Goal: Task Accomplishment & Management: Use online tool/utility

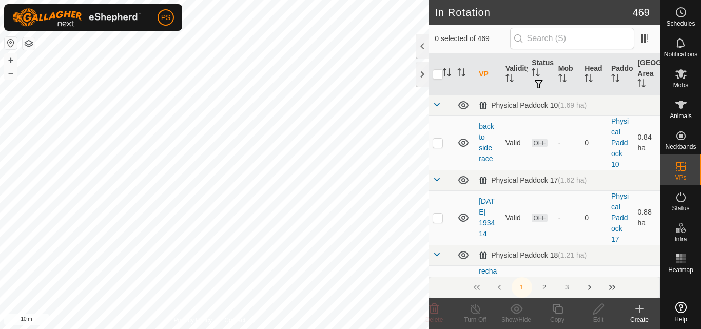
click at [682, 13] on icon at bounding box center [680, 12] width 12 height 12
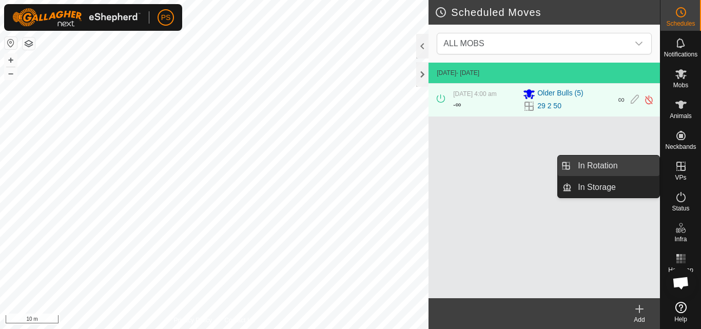
click at [596, 163] on link "In Rotation" at bounding box center [615, 165] width 88 height 21
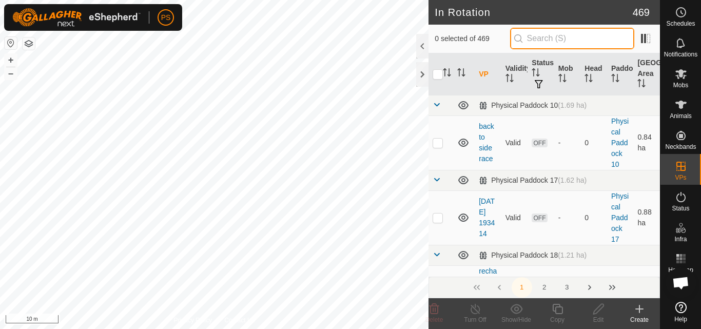
click at [552, 36] on input "text" at bounding box center [572, 39] width 124 height 22
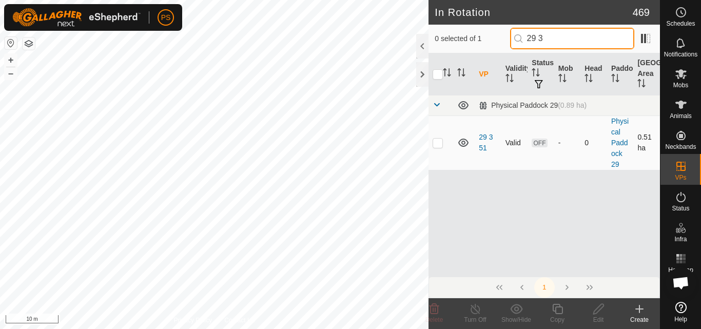
type input "29 3"
click at [437, 140] on p-checkbox at bounding box center [437, 142] width 10 height 8
checkbox input "true"
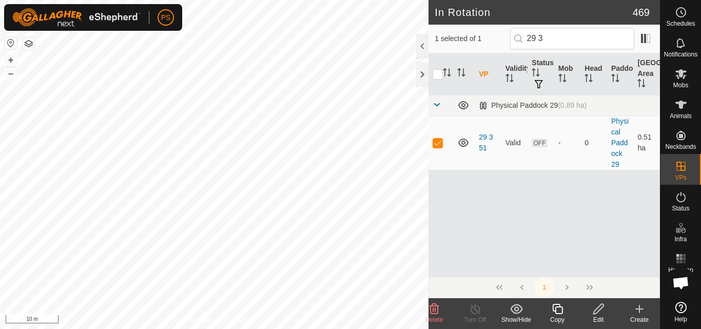
click at [558, 310] on icon at bounding box center [557, 309] width 13 height 12
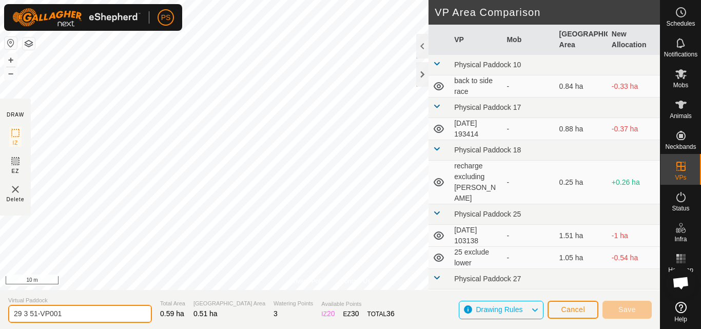
drag, startPoint x: 34, startPoint y: 313, endPoint x: 75, endPoint y: 313, distance: 41.0
click at [75, 313] on input "29 3 51-VP001" at bounding box center [80, 314] width 144 height 18
type input "29 3 52"
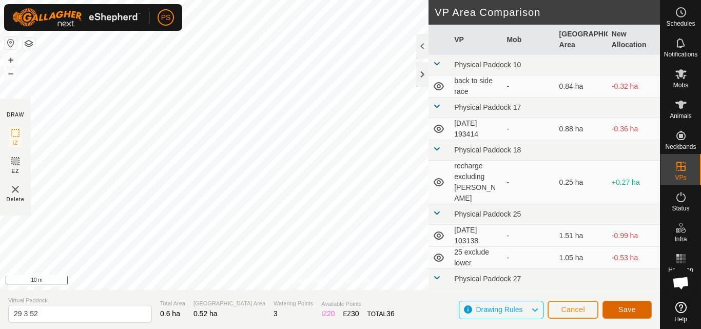
click at [629, 310] on span "Save" at bounding box center [626, 309] width 17 height 8
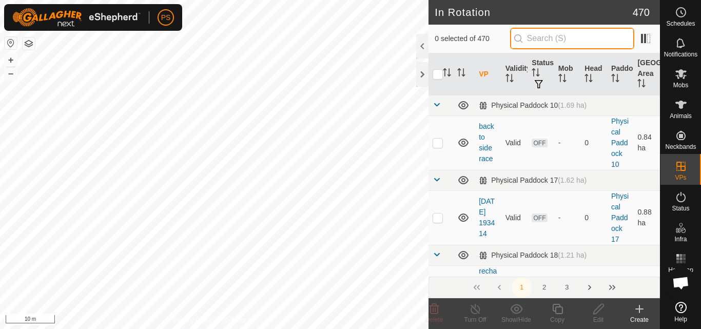
click at [573, 36] on input "text" at bounding box center [572, 39] width 124 height 22
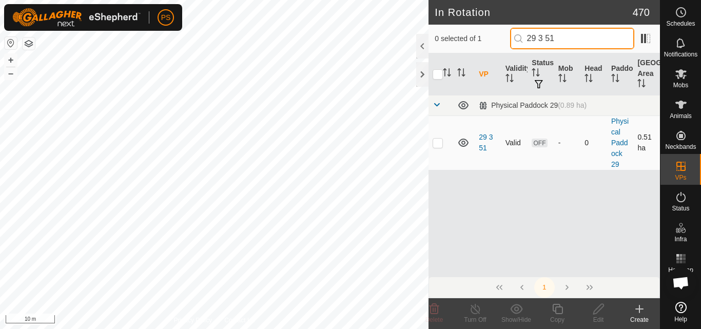
type input "29 3 51"
click at [439, 143] on p-checkbox at bounding box center [437, 142] width 10 height 8
checkbox input "true"
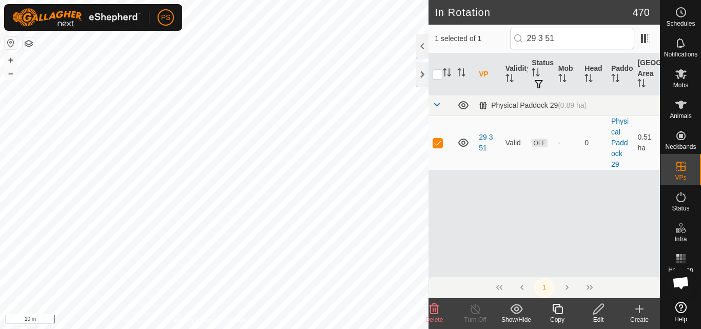
click at [597, 309] on icon at bounding box center [598, 309] width 13 height 12
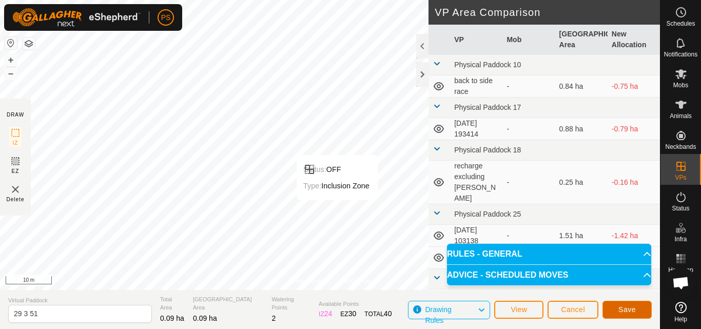
click at [627, 308] on span "Save" at bounding box center [626, 309] width 17 height 8
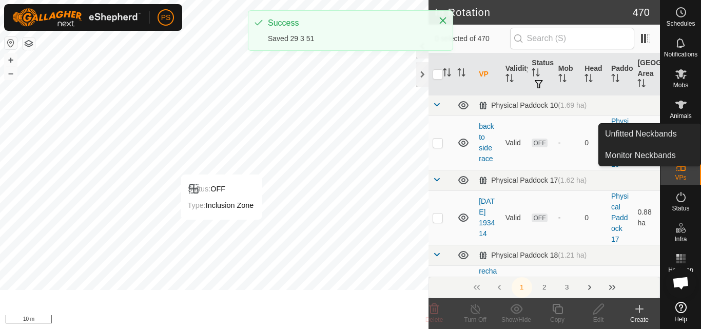
click at [682, 11] on icon at bounding box center [680, 12] width 12 height 12
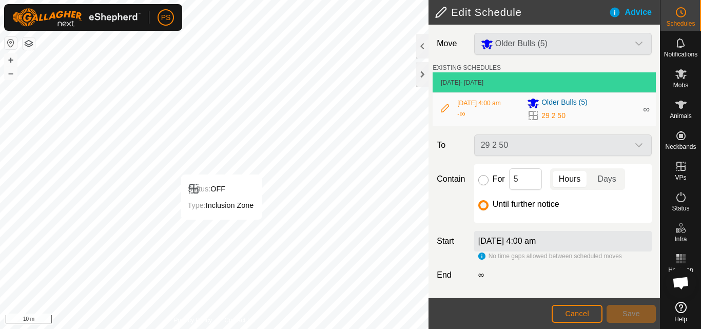
click at [481, 181] on input "For" at bounding box center [483, 180] width 10 height 10
radio input "true"
click at [634, 312] on span "Save" at bounding box center [630, 313] width 17 height 8
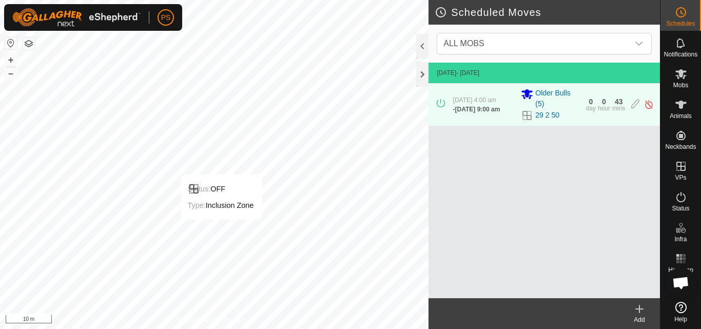
click at [637, 308] on icon at bounding box center [639, 309] width 12 height 12
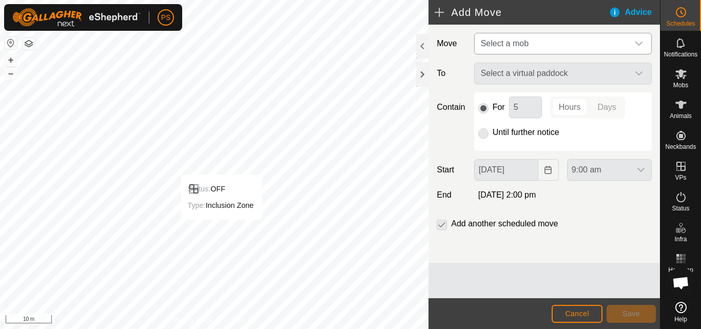
click at [637, 43] on icon "dropdown trigger" at bounding box center [638, 44] width 7 height 4
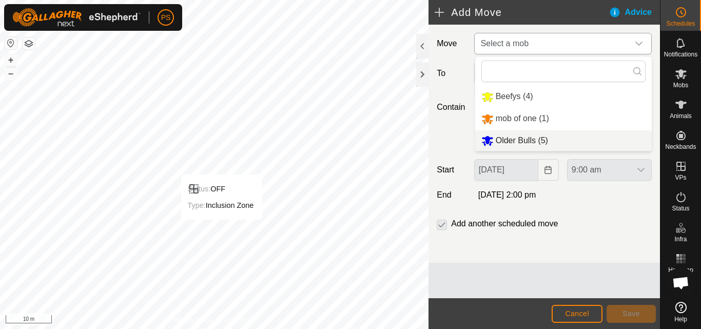
click at [525, 139] on li "Older Bulls (5)" at bounding box center [563, 140] width 176 height 21
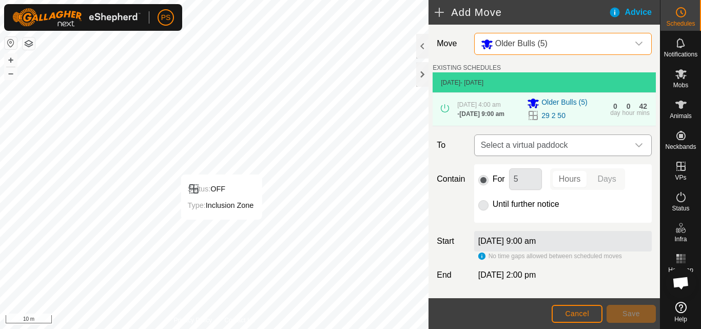
click at [634, 147] on icon "dropdown trigger" at bounding box center [638, 145] width 8 height 8
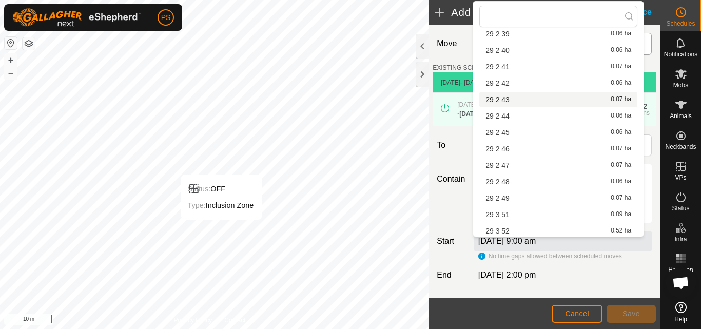
scroll to position [654, 0]
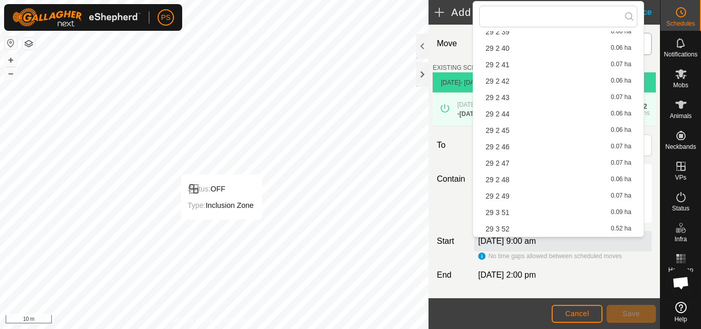
click at [505, 211] on li "29 3 51 0.09 ha" at bounding box center [558, 212] width 158 height 15
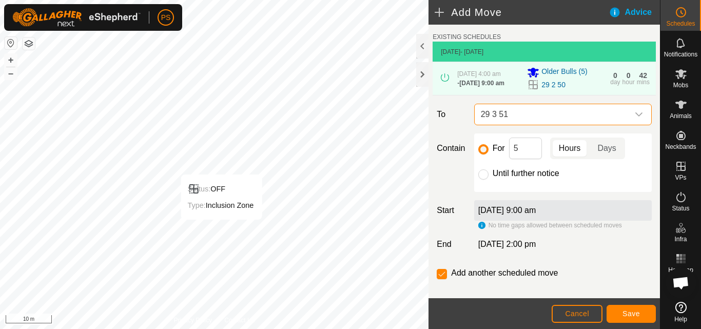
scroll to position [48, 0]
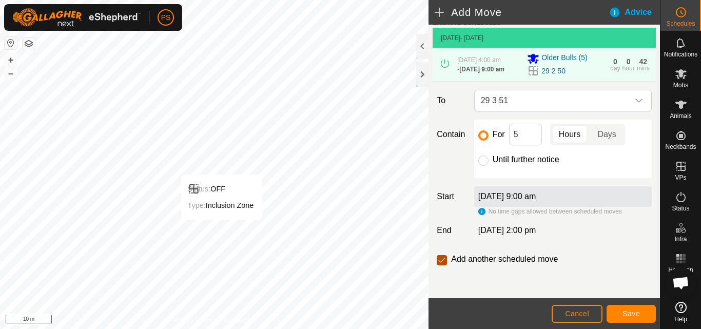
click at [443, 261] on input "checkbox" at bounding box center [441, 260] width 10 height 10
checkbox input "false"
click at [629, 307] on button "Save" at bounding box center [630, 314] width 49 height 18
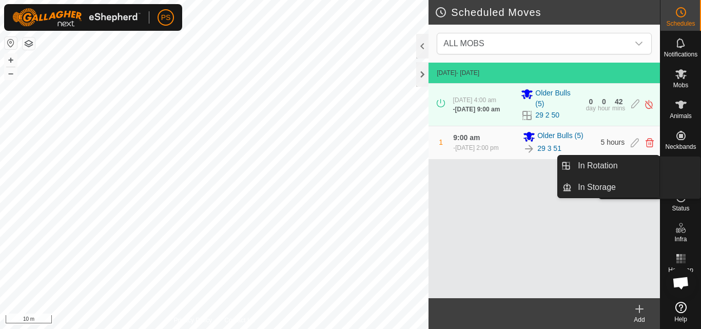
click at [683, 162] on link "In Rotation" at bounding box center [656, 166] width 88 height 21
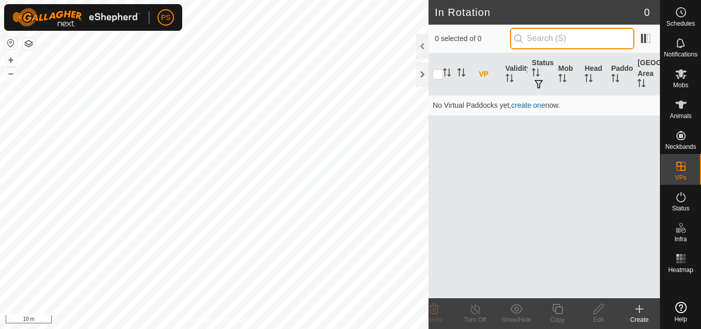
click at [559, 40] on input "text" at bounding box center [572, 39] width 124 height 22
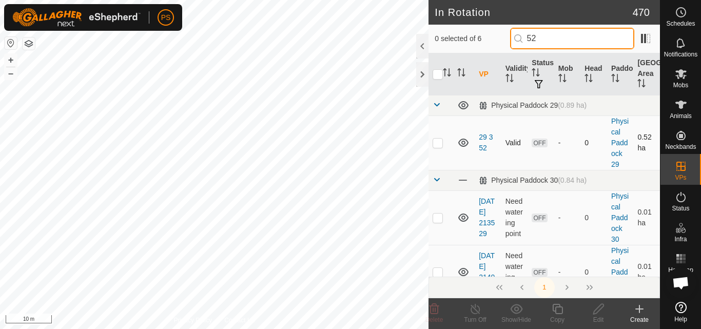
type input "52"
click at [438, 143] on p-checkbox at bounding box center [437, 142] width 10 height 8
checkbox input "true"
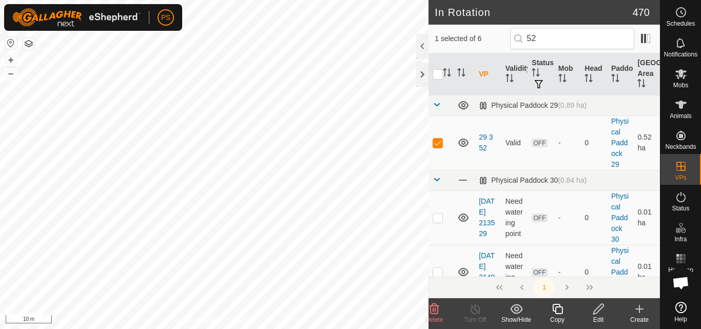
click at [558, 310] on icon at bounding box center [557, 309] width 13 height 12
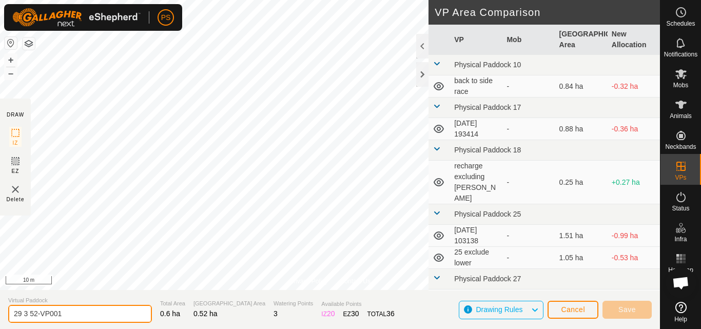
drag, startPoint x: 33, startPoint y: 312, endPoint x: 77, endPoint y: 314, distance: 43.6
click at [77, 314] on input "29 3 52-VP001" at bounding box center [80, 314] width 144 height 18
type input "29 3 53"
drag, startPoint x: 47, startPoint y: 310, endPoint x: 1, endPoint y: 314, distance: 46.8
click at [1, 314] on section "Virtual Paddock 29 3 53 Total Area 0.61 ha Grazing Area 0.53 ha Watering Points…" at bounding box center [329, 309] width 659 height 39
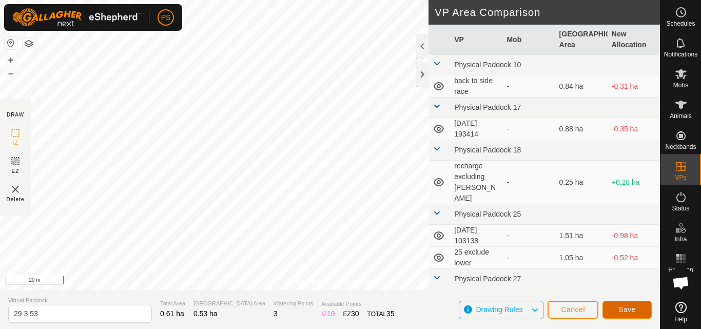
click at [629, 308] on span "Save" at bounding box center [626, 309] width 17 height 8
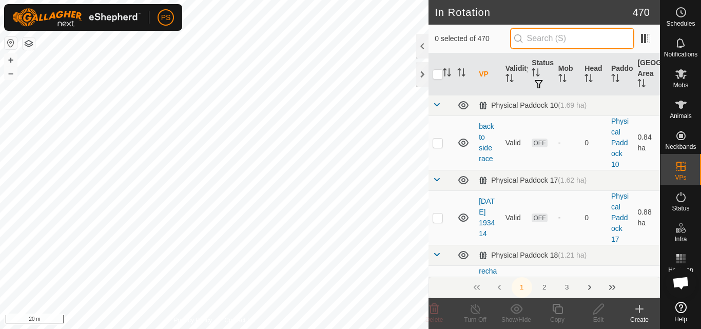
click at [547, 39] on input "text" at bounding box center [572, 39] width 124 height 22
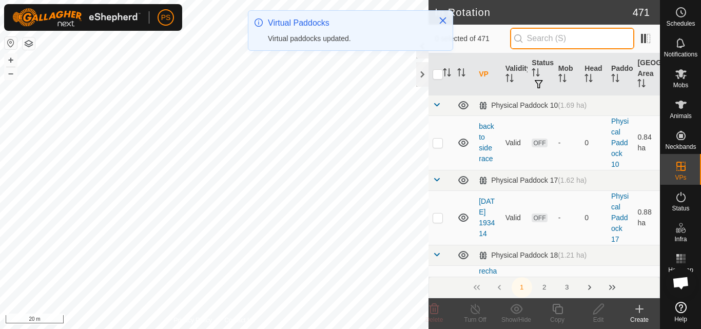
paste input "29 3 53"
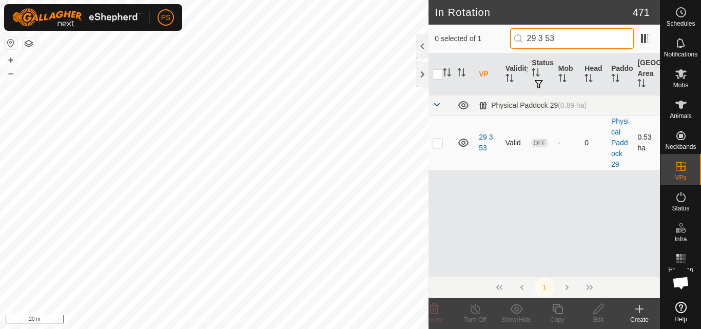
type input "29 3 53"
click at [440, 143] on p-checkbox at bounding box center [437, 142] width 10 height 8
checkbox input "true"
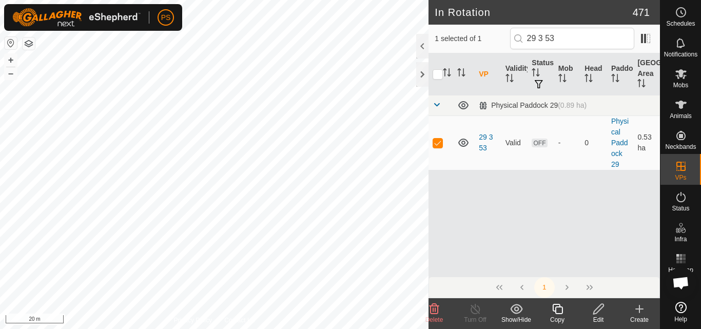
click at [558, 310] on icon at bounding box center [557, 309] width 13 height 12
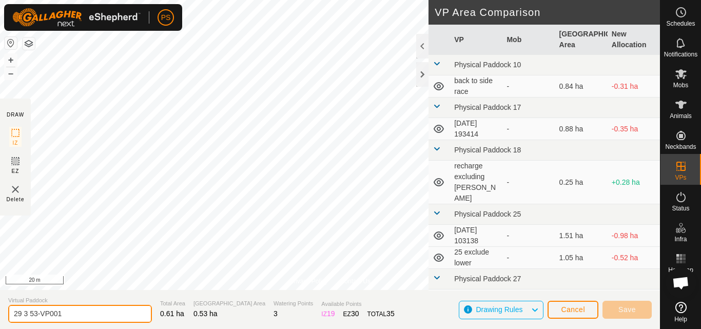
drag, startPoint x: 33, startPoint y: 313, endPoint x: 66, endPoint y: 313, distance: 32.8
click at [66, 313] on input "29 3 53-VP001" at bounding box center [80, 314] width 144 height 18
type input "29 3 54"
drag, startPoint x: 47, startPoint y: 314, endPoint x: 0, endPoint y: 315, distance: 46.7
click at [0, 315] on section "Virtual Paddock 29 3 54 Total Area 0.64 ha Grazing Area 0.54 ha Watering Points…" at bounding box center [329, 309] width 659 height 39
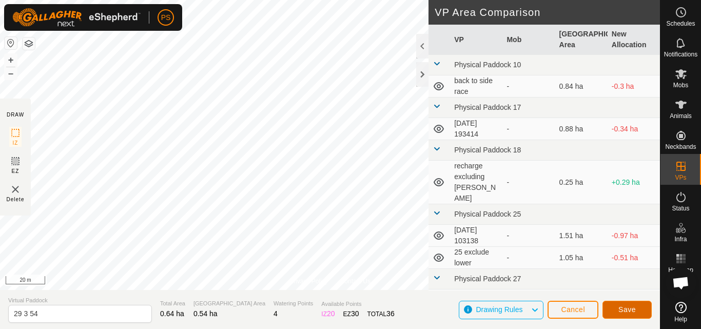
click at [629, 310] on span "Save" at bounding box center [626, 309] width 17 height 8
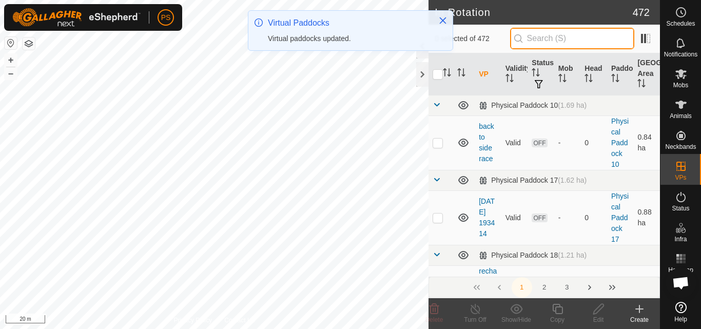
click at [564, 36] on input "text" at bounding box center [572, 39] width 124 height 22
paste input "29 3 54"
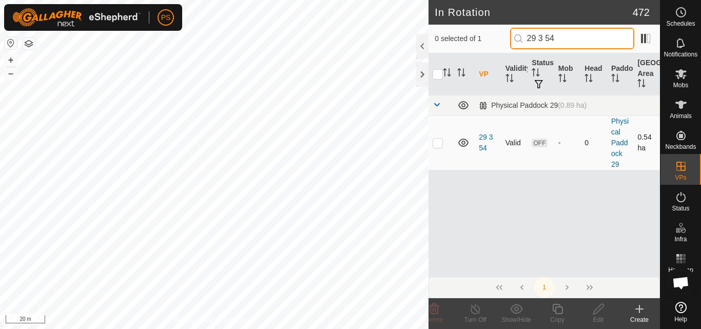
type input "29 3 54"
click at [438, 144] on p-checkbox at bounding box center [437, 142] width 10 height 8
checkbox input "true"
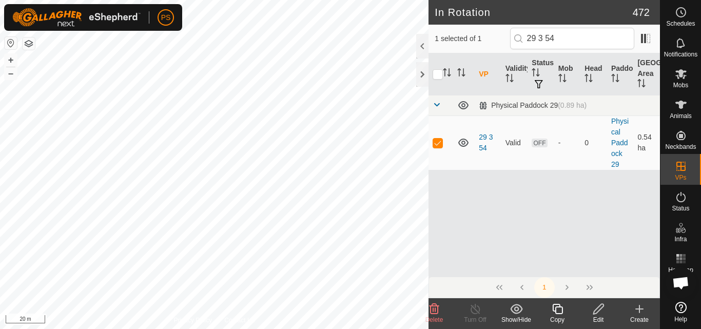
click at [556, 307] on icon at bounding box center [557, 309] width 10 height 10
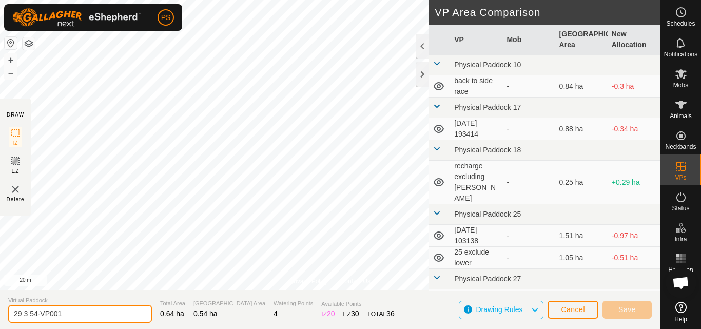
drag, startPoint x: 556, startPoint y: 307, endPoint x: 65, endPoint y: 313, distance: 491.3
click at [65, 313] on input "29 3 54-VP001" at bounding box center [80, 314] width 144 height 18
type input "29 3 55"
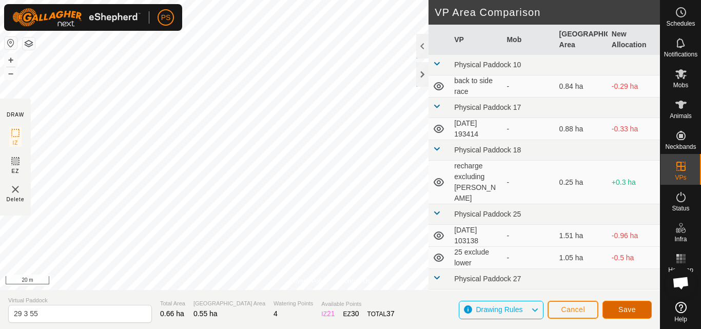
click at [621, 307] on span "Save" at bounding box center [626, 309] width 17 height 8
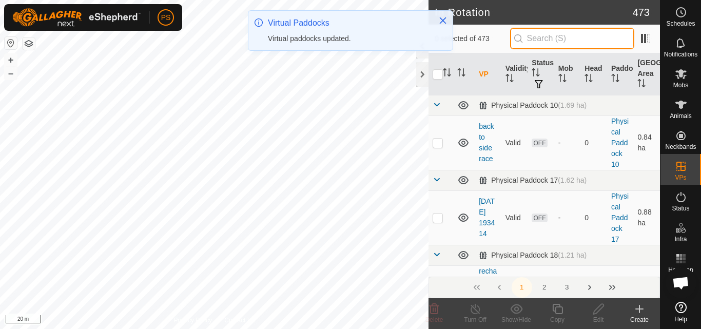
click at [557, 39] on input "text" at bounding box center [572, 39] width 124 height 22
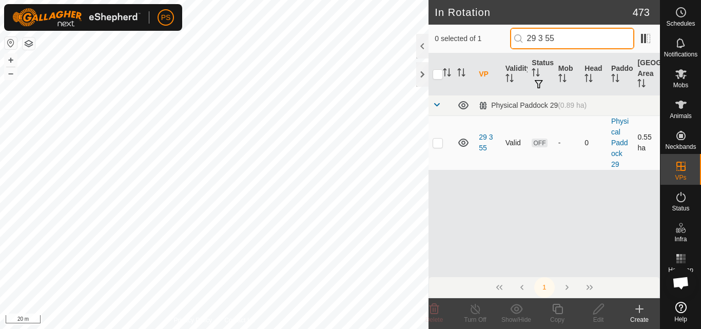
type input "29 3 55"
click at [438, 144] on p-checkbox at bounding box center [437, 142] width 10 height 8
checkbox input "true"
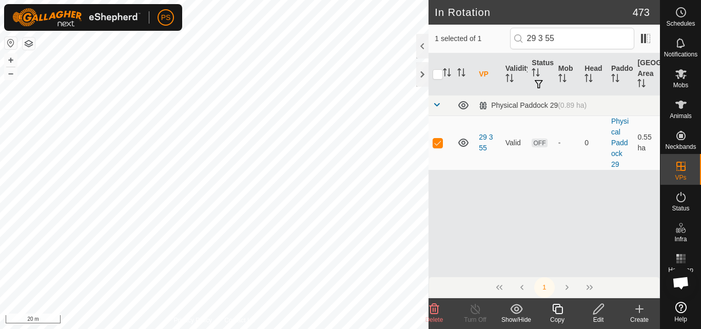
click at [559, 312] on icon at bounding box center [557, 309] width 13 height 12
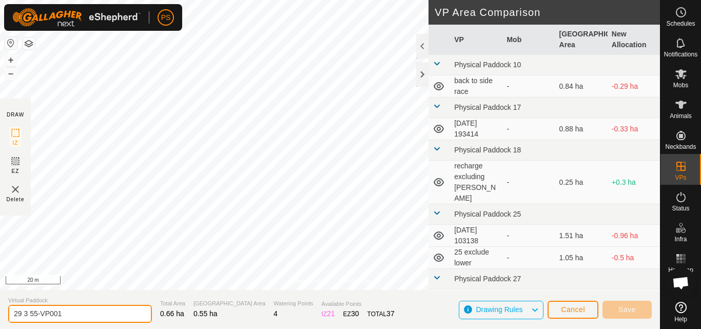
drag, startPoint x: 559, startPoint y: 312, endPoint x: 66, endPoint y: 313, distance: 493.8
click at [66, 313] on input "29 3 55-VP001" at bounding box center [80, 314] width 144 height 18
type input "29 3 56"
drag, startPoint x: 47, startPoint y: 314, endPoint x: 2, endPoint y: 314, distance: 44.6
click at [2, 314] on section "Virtual Paddock 29 3 56 Total Area 0.67 ha Grazing Area 0.56 ha Watering Points…" at bounding box center [329, 309] width 659 height 39
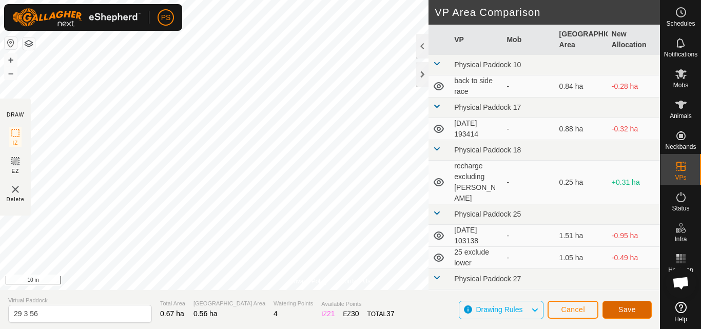
click at [626, 308] on span "Save" at bounding box center [626, 309] width 17 height 8
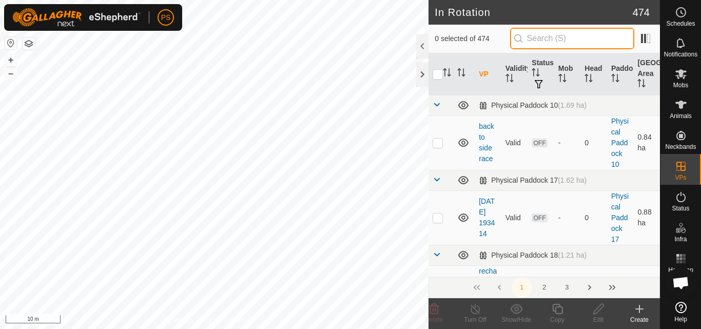
click at [555, 37] on input "text" at bounding box center [572, 39] width 124 height 22
paste input "29 3 56"
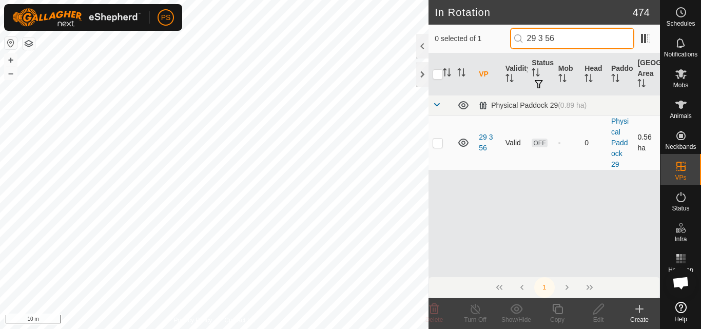
type input "29 3 56"
click at [438, 144] on p-checkbox at bounding box center [437, 142] width 10 height 8
checkbox input "true"
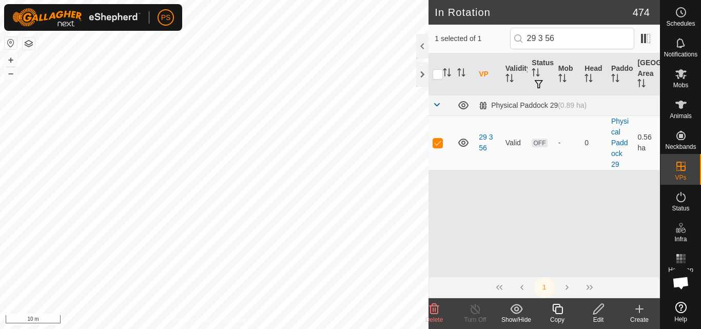
click at [559, 310] on icon at bounding box center [557, 309] width 13 height 12
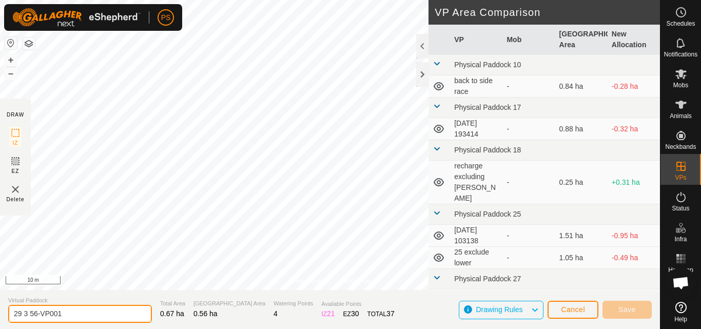
drag, startPoint x: 33, startPoint y: 313, endPoint x: 70, endPoint y: 310, distance: 37.0
click at [70, 310] on input "29 3 56-VP001" at bounding box center [80, 314] width 144 height 18
type input "29 3 57"
drag, startPoint x: 38, startPoint y: 314, endPoint x: 0, endPoint y: 314, distance: 37.9
click at [0, 314] on section "Virtual Paddock 29 3 57 Total Area 0.68 ha Grazing Area 0.57 ha Watering Points…" at bounding box center [329, 309] width 659 height 39
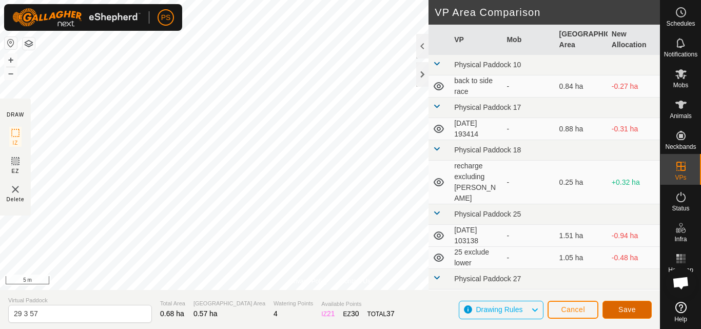
click at [626, 308] on span "Save" at bounding box center [626, 309] width 17 height 8
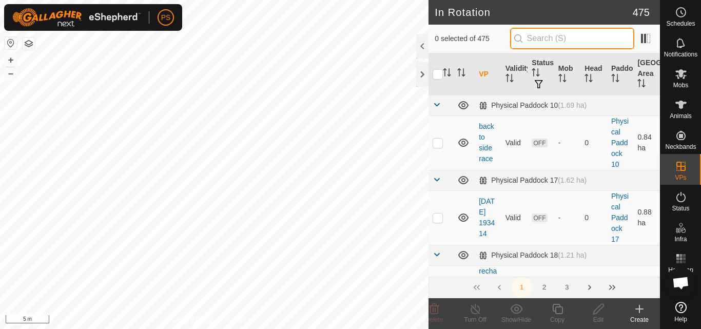
click at [548, 38] on input "text" at bounding box center [572, 39] width 124 height 22
paste input "29 3 57"
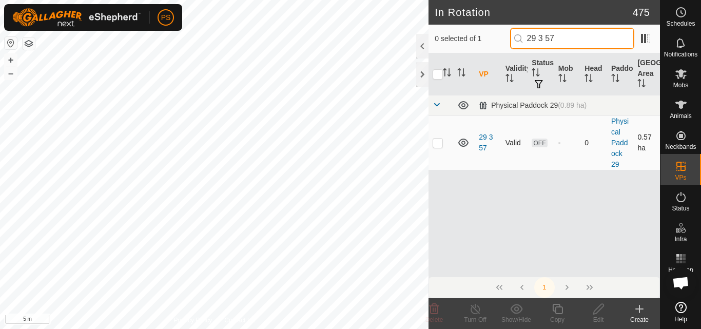
type input "29 3 57"
click at [439, 144] on p-checkbox at bounding box center [437, 142] width 10 height 8
checkbox input "true"
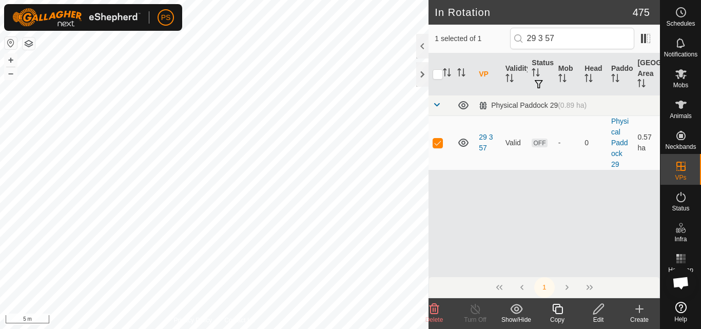
click at [557, 305] on icon at bounding box center [557, 309] width 13 height 12
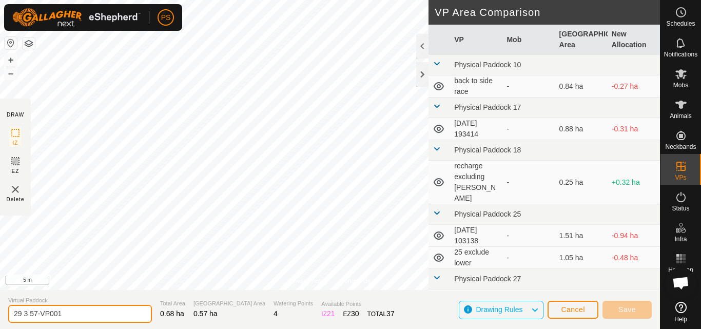
drag, startPoint x: 39, startPoint y: 313, endPoint x: 81, endPoint y: 313, distance: 42.1
click at [81, 313] on input "29 3 57-VP001" at bounding box center [80, 314] width 144 height 18
type input "29 3 58"
drag, startPoint x: 47, startPoint y: 311, endPoint x: 0, endPoint y: 312, distance: 47.2
click at [0, 312] on section "Virtual Paddock 29 3 58 Total Area 0.69 ha Grazing Area 0.58 ha Watering Points…" at bounding box center [329, 309] width 659 height 39
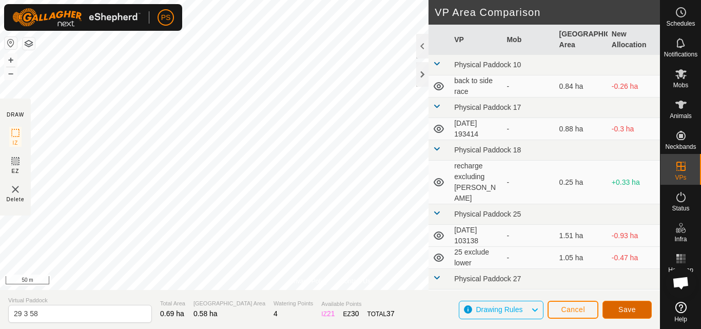
click at [625, 309] on span "Save" at bounding box center [626, 309] width 17 height 8
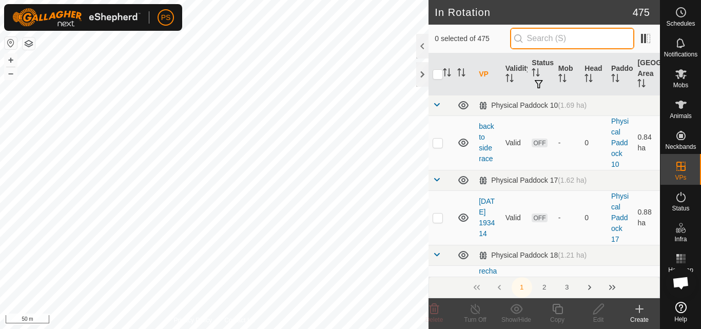
click at [552, 37] on input "text" at bounding box center [572, 39] width 124 height 22
paste input "29 3 58"
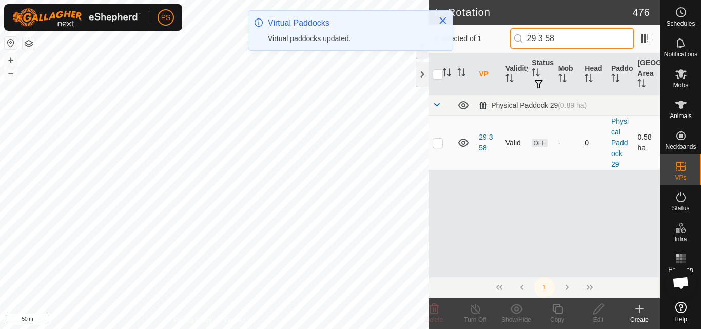
type input "29 3 58"
click at [437, 143] on p-checkbox at bounding box center [437, 142] width 10 height 8
checkbox input "true"
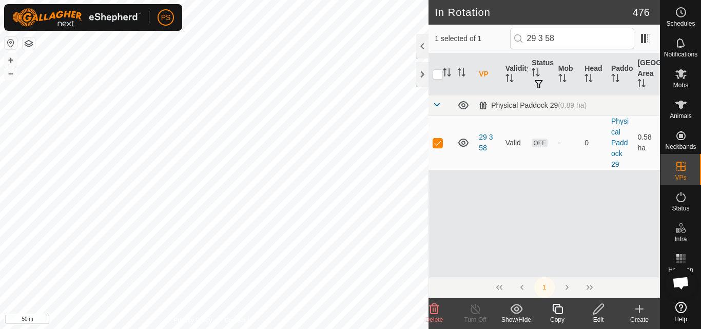
click at [559, 310] on icon at bounding box center [557, 309] width 13 height 12
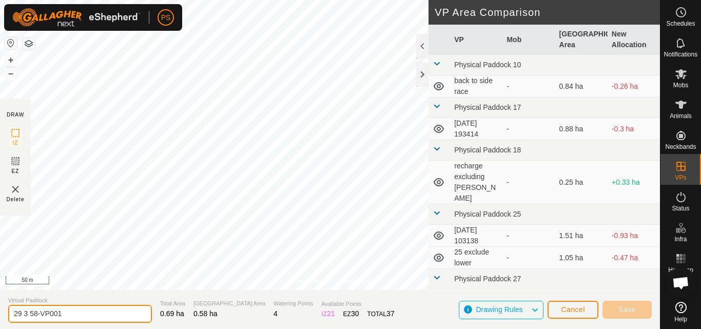
drag, startPoint x: 559, startPoint y: 310, endPoint x: 70, endPoint y: 314, distance: 489.2
click at [70, 314] on input "29 3 58-VP001" at bounding box center [80, 314] width 144 height 18
type input "29 3 59"
drag, startPoint x: 45, startPoint y: 313, endPoint x: 0, endPoint y: 317, distance: 44.8
click at [0, 317] on section "Virtual Paddock 29 3 59 Total Area 0.7 ha Grazing Area 0.59 ha Watering Points …" at bounding box center [329, 309] width 659 height 39
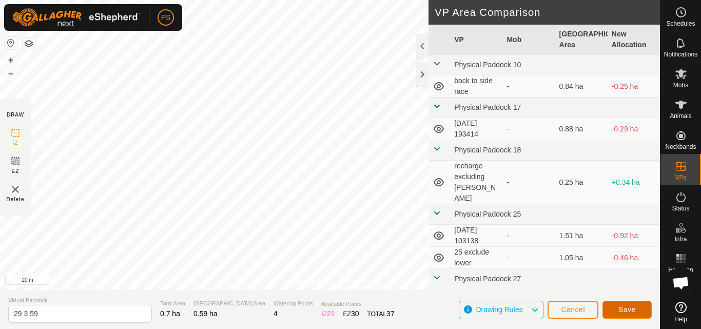
click at [623, 305] on span "Save" at bounding box center [626, 309] width 17 height 8
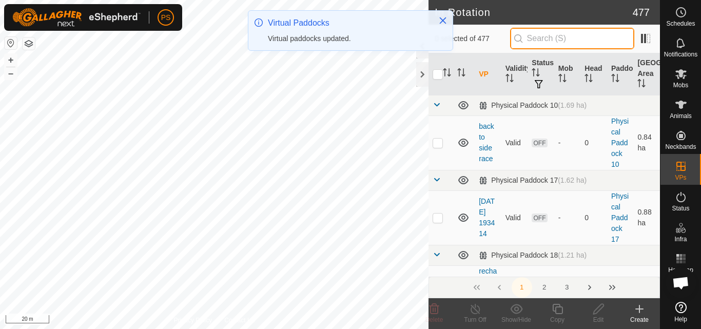
click at [546, 36] on input "text" at bounding box center [572, 39] width 124 height 22
paste input "29 3 59"
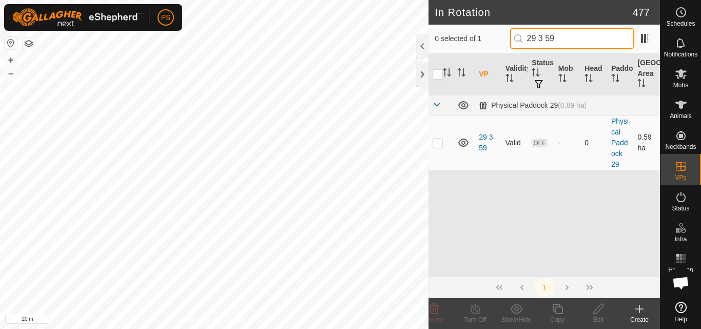
type input "29 3 59"
click at [437, 144] on p-checkbox at bounding box center [437, 142] width 10 height 8
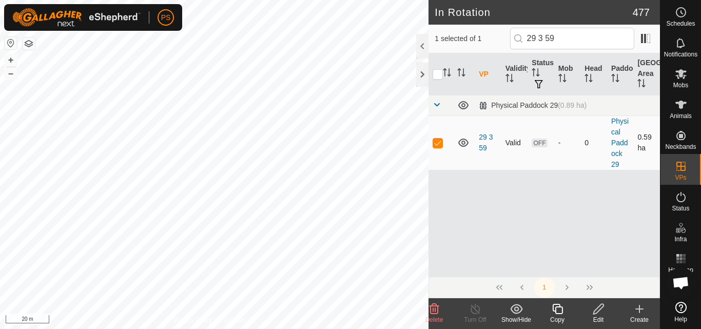
checkbox input "true"
click at [556, 311] on icon at bounding box center [557, 309] width 13 height 12
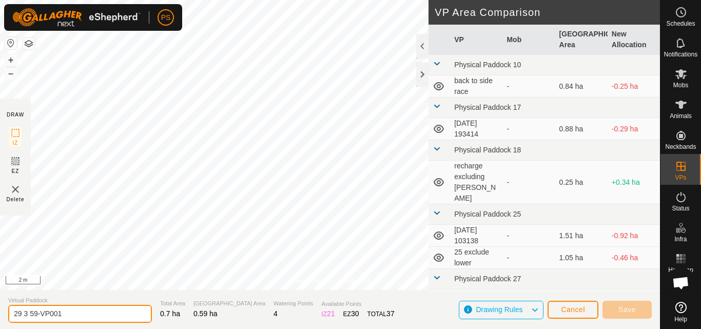
drag, startPoint x: 33, startPoint y: 312, endPoint x: 67, endPoint y: 312, distance: 33.3
click at [67, 312] on input "29 3 59-VP001" at bounding box center [80, 314] width 144 height 18
drag, startPoint x: 30, startPoint y: 312, endPoint x: 65, endPoint y: 312, distance: 35.4
click at [65, 312] on input "29 3 59-VP001" at bounding box center [80, 314] width 144 height 18
type input "29 3 60"
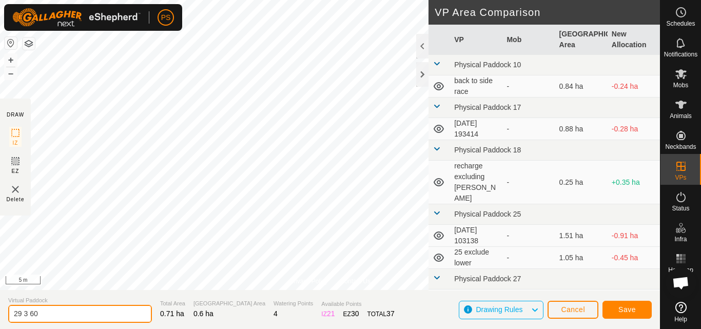
drag, startPoint x: 56, startPoint y: 320, endPoint x: 3, endPoint y: 318, distance: 52.8
click at [3, 318] on section "Virtual Paddock 29 3 60 Total Area 0.71 ha Grazing Area 0.6 ha Watering Points …" at bounding box center [329, 309] width 659 height 39
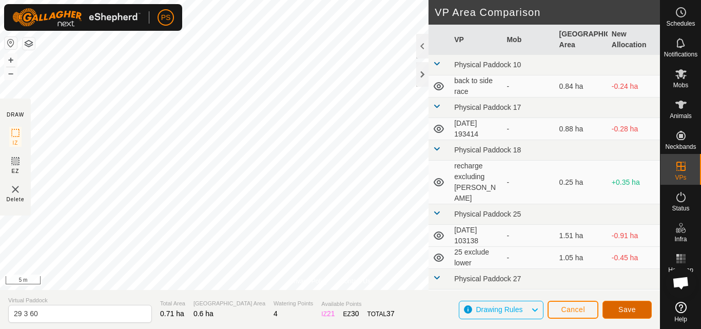
click at [627, 309] on span "Save" at bounding box center [626, 309] width 17 height 8
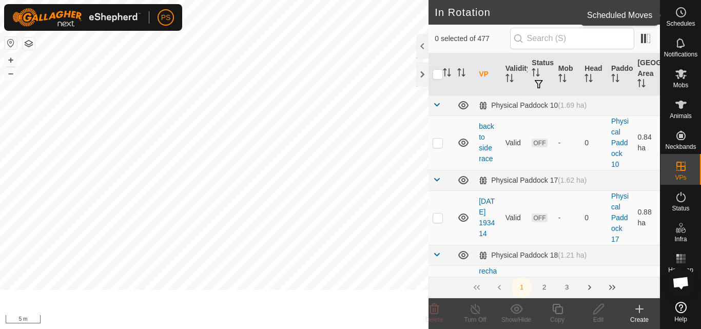
click at [679, 13] on icon at bounding box center [680, 12] width 12 height 12
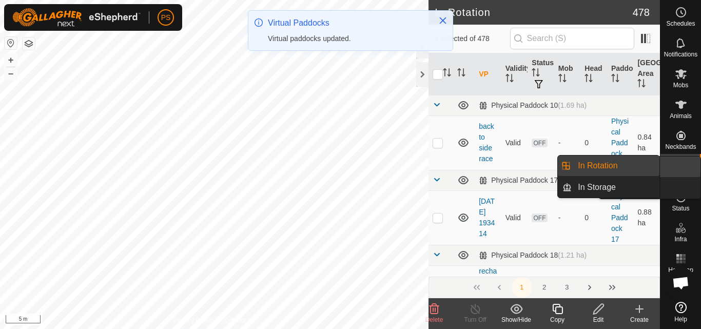
click at [681, 168] on link "In Rotation" at bounding box center [656, 166] width 88 height 21
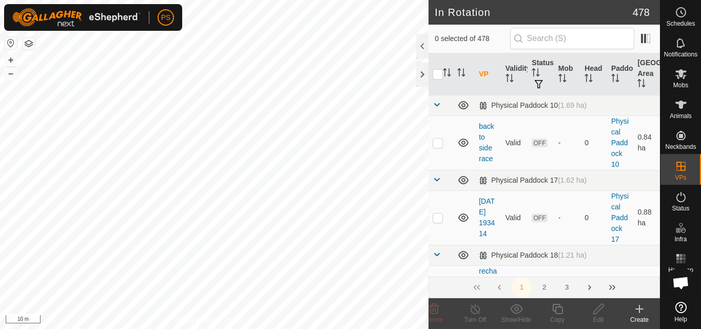
checkbox input "true"
